Goal: Information Seeking & Learning: Learn about a topic

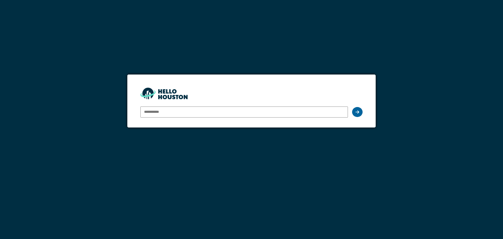
type input "**********"
click at [356, 113] on icon at bounding box center [357, 112] width 4 height 4
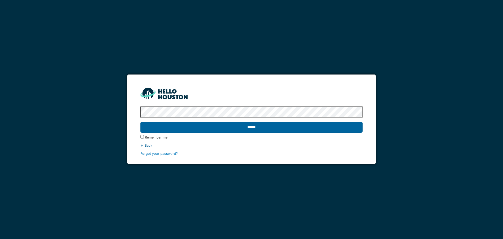
click at [247, 127] on input "******" at bounding box center [251, 126] width 222 height 11
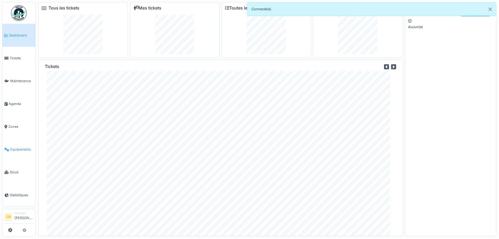
click at [17, 147] on span "Équipements" at bounding box center [21, 149] width 23 height 5
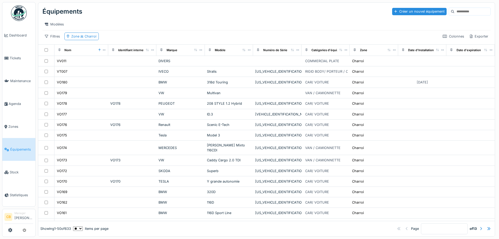
click at [454, 13] on input at bounding box center [472, 11] width 36 height 7
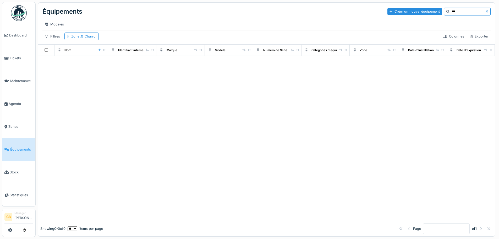
type input "***"
click at [485, 12] on icon at bounding box center [486, 11] width 3 height 3
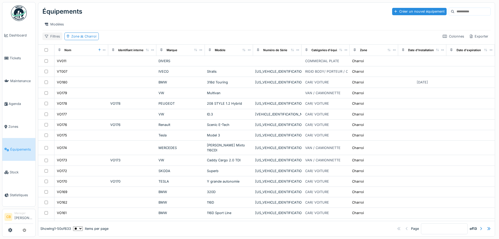
click at [53, 40] on div "Filtres" at bounding box center [52, 36] width 20 height 8
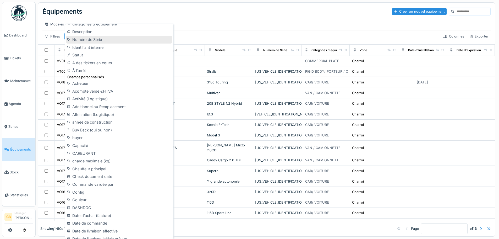
scroll to position [105, 0]
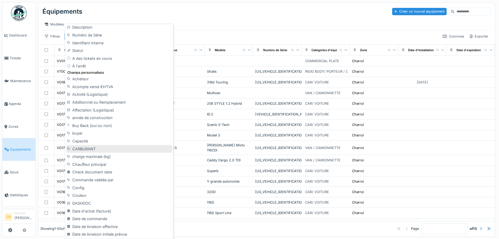
click at [85, 148] on div "CARBURANT" at bounding box center [119, 149] width 106 height 8
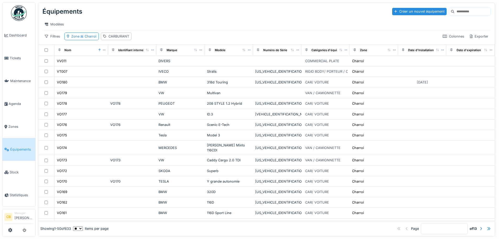
click at [454, 10] on input at bounding box center [472, 11] width 36 height 7
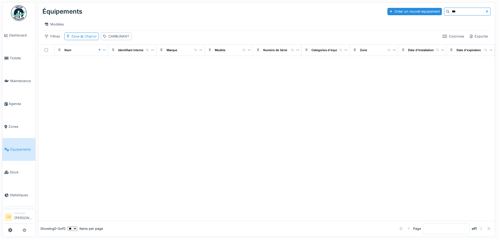
type input "***"
click at [486, 11] on icon at bounding box center [487, 11] width 2 height 2
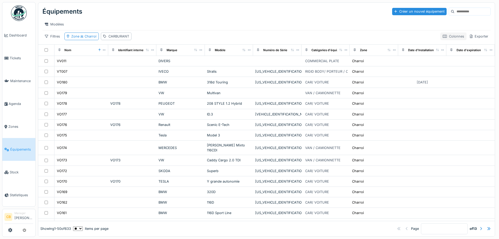
click at [447, 40] on div "Colonnes" at bounding box center [453, 36] width 26 height 8
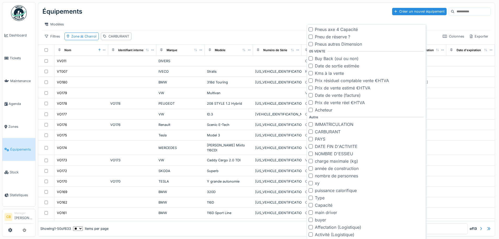
scroll to position [4, 0]
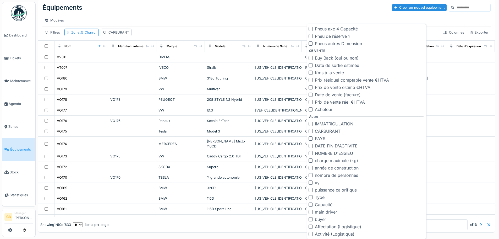
click at [310, 131] on div at bounding box center [310, 131] width 4 height 4
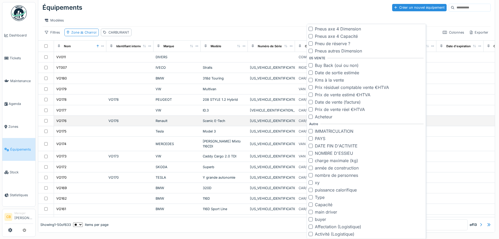
click at [449, 123] on td at bounding box center [459, 120] width 47 height 10
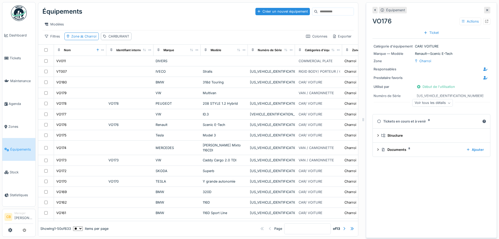
click at [486, 9] on icon at bounding box center [487, 10] width 2 height 2
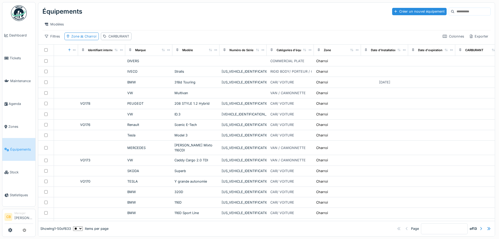
scroll to position [0, 44]
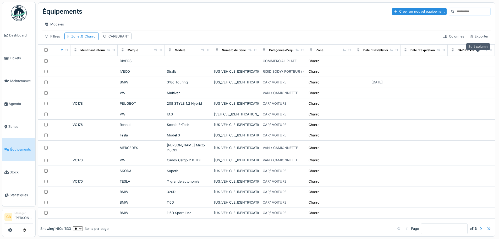
click at [484, 50] on icon at bounding box center [485, 49] width 3 height 3
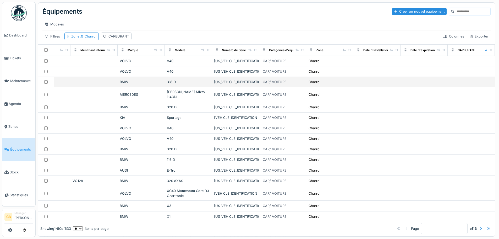
scroll to position [0, 0]
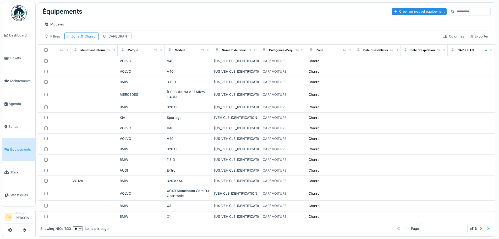
click at [454, 9] on input at bounding box center [472, 11] width 36 height 7
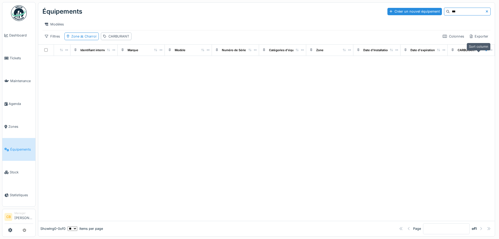
type input "***"
click at [485, 51] on icon at bounding box center [486, 49] width 2 height 3
click at [485, 12] on icon at bounding box center [486, 11] width 3 height 3
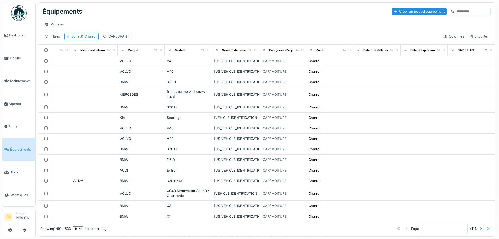
click at [480, 226] on div at bounding box center [481, 228] width 2 height 5
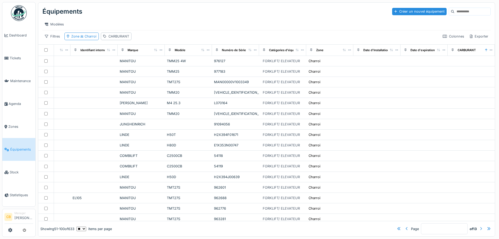
click at [480, 226] on div at bounding box center [481, 228] width 2 height 5
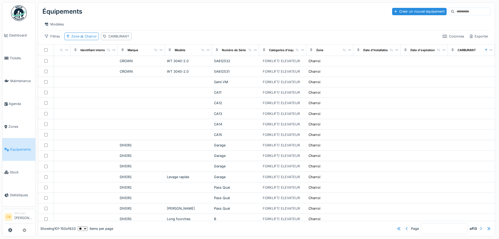
click at [480, 226] on div at bounding box center [481, 228] width 2 height 5
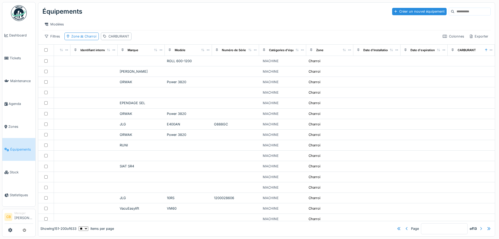
click at [480, 226] on div at bounding box center [481, 228] width 2 height 5
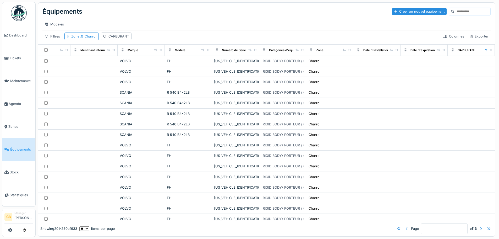
click at [480, 226] on div at bounding box center [481, 228] width 2 height 5
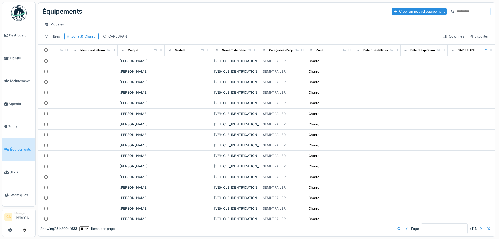
click at [480, 226] on div at bounding box center [481, 228] width 2 height 5
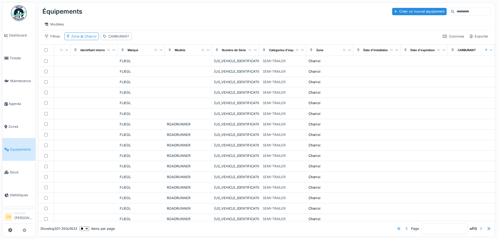
click at [480, 226] on div at bounding box center [481, 228] width 2 height 5
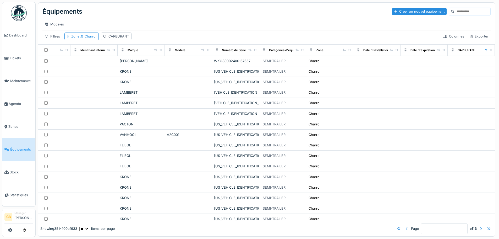
click at [480, 226] on div at bounding box center [481, 228] width 2 height 5
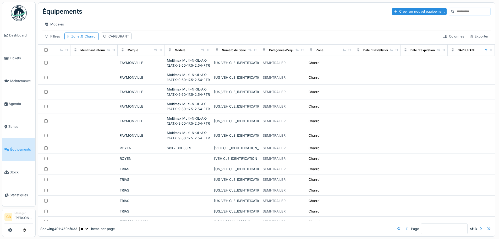
click at [480, 226] on div at bounding box center [481, 228] width 2 height 5
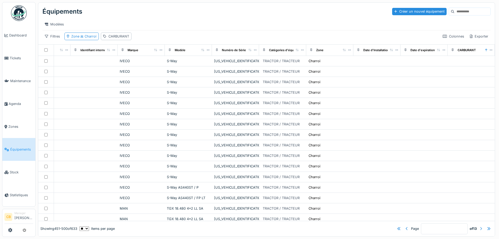
click at [480, 226] on div at bounding box center [481, 228] width 2 height 5
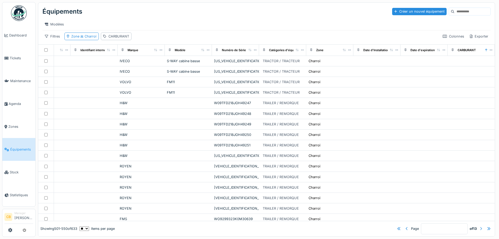
click at [480, 226] on div at bounding box center [481, 228] width 2 height 5
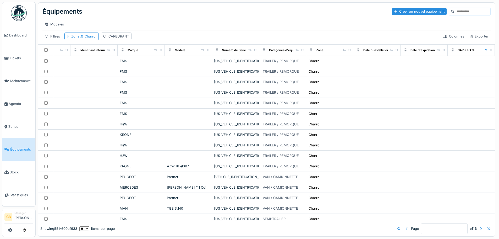
click at [480, 226] on div at bounding box center [481, 228] width 2 height 5
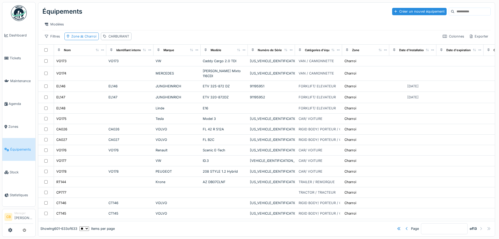
click at [406, 226] on div at bounding box center [407, 228] width 2 height 5
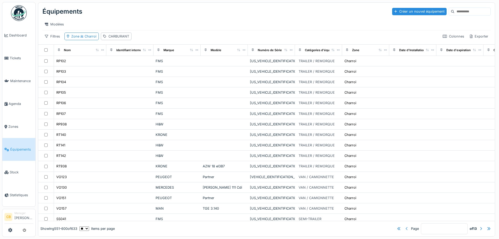
click at [406, 226] on div at bounding box center [407, 228] width 2 height 5
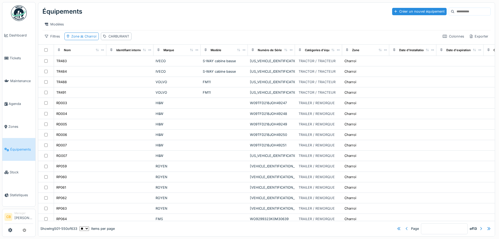
click at [406, 226] on div at bounding box center [407, 228] width 2 height 5
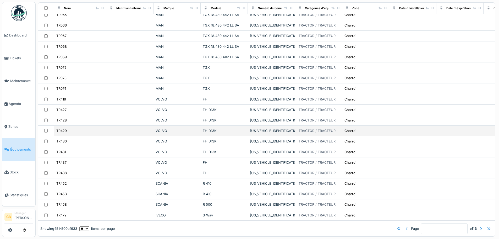
scroll to position [314, 0]
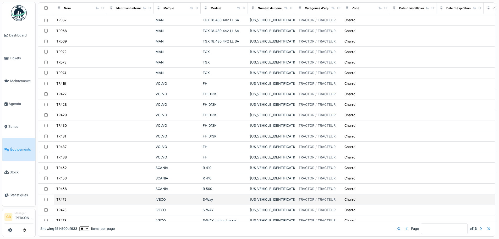
click at [76, 202] on div "TR472" at bounding box center [80, 198] width 48 height 5
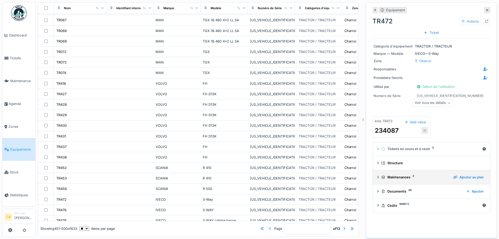
scroll to position [4, 0]
click at [440, 99] on div "Voir tous les détails" at bounding box center [432, 103] width 41 height 8
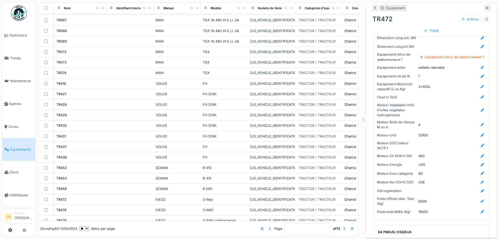
scroll to position [539, 0]
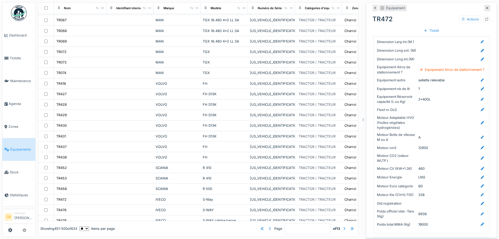
click at [486, 6] on icon at bounding box center [487, 7] width 3 height 3
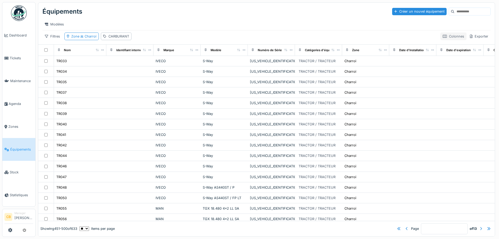
click at [448, 36] on div "Colonnes" at bounding box center [453, 36] width 26 height 8
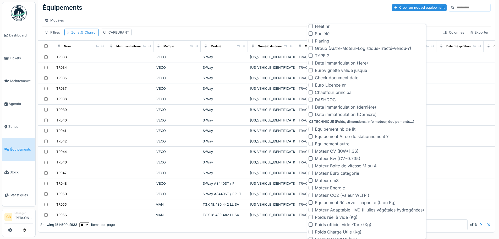
scroll to position [367, 0]
click at [309, 187] on div at bounding box center [310, 187] width 4 height 4
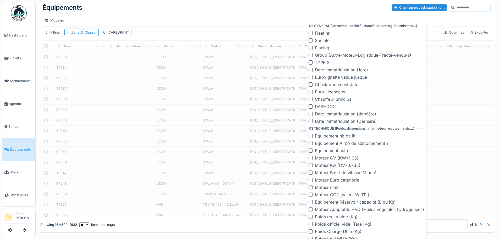
scroll to position [374, 0]
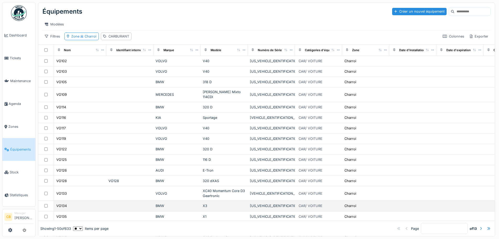
click at [463, 202] on td at bounding box center [459, 205] width 47 height 10
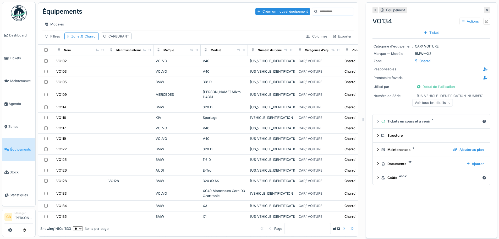
click at [486, 8] on icon at bounding box center [487, 9] width 3 height 3
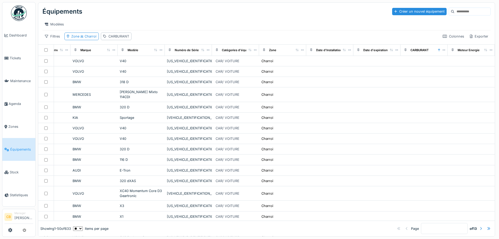
scroll to position [0, 91]
click at [466, 52] on div "Moteur Energie" at bounding box center [468, 50] width 22 height 4
click at [484, 51] on icon at bounding box center [485, 49] width 3 height 3
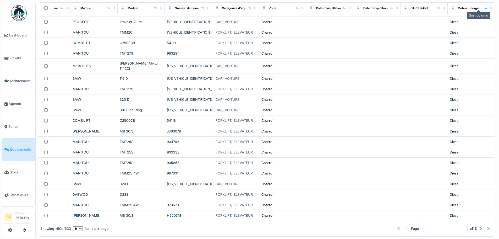
scroll to position [373, 91]
click at [480, 226] on div at bounding box center [481, 228] width 2 height 5
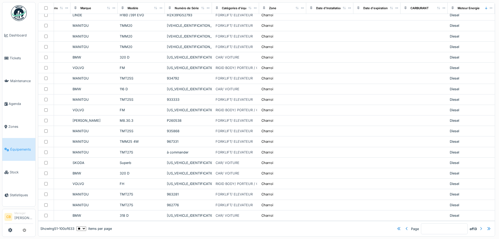
scroll to position [64, 91]
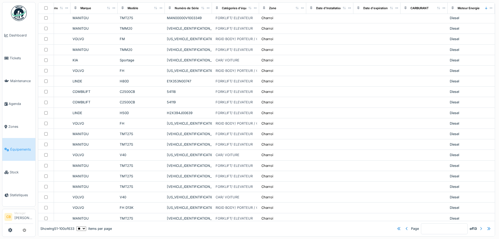
click at [480, 226] on div at bounding box center [481, 228] width 2 height 5
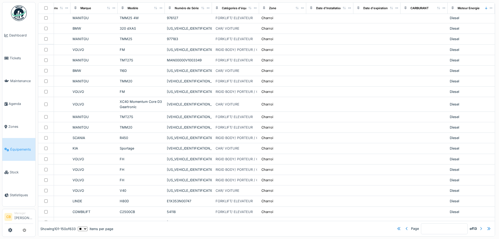
scroll to position [95, 91]
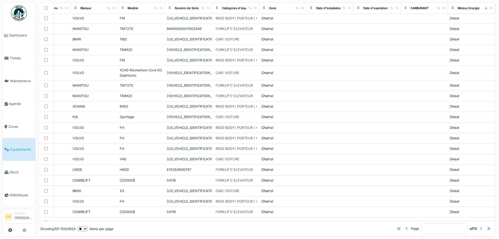
click at [480, 226] on div at bounding box center [481, 228] width 2 height 5
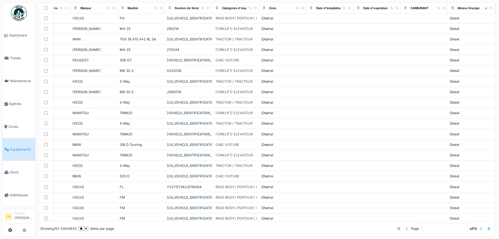
click at [480, 226] on div at bounding box center [481, 228] width 2 height 5
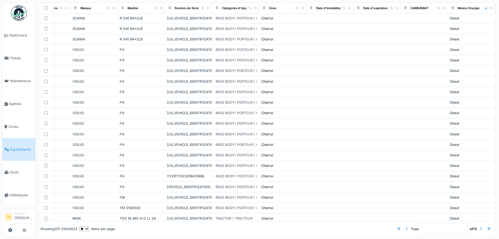
click at [480, 226] on div at bounding box center [481, 228] width 2 height 5
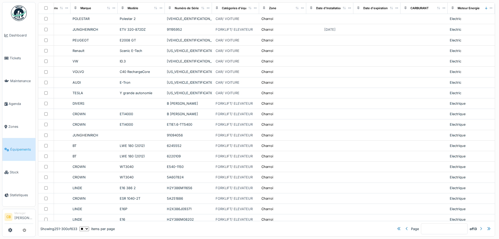
click at [480, 226] on div at bounding box center [481, 228] width 2 height 5
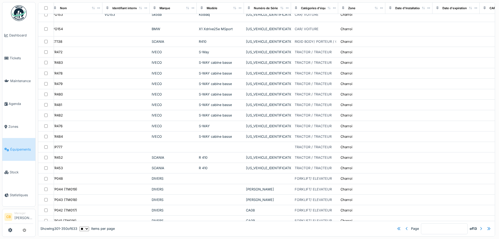
scroll to position [252, 0]
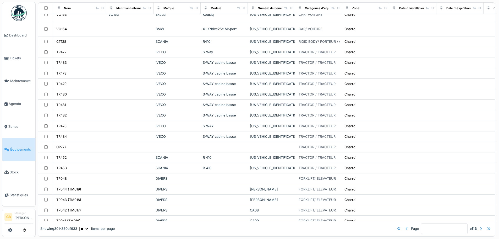
click at [480, 226] on div at bounding box center [481, 228] width 2 height 5
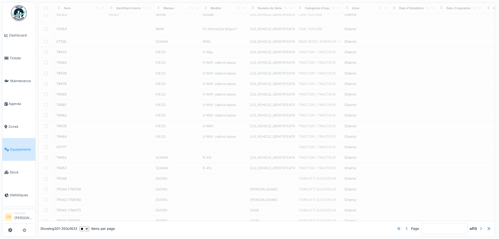
type input "*"
